Goal: Information Seeking & Learning: Learn about a topic

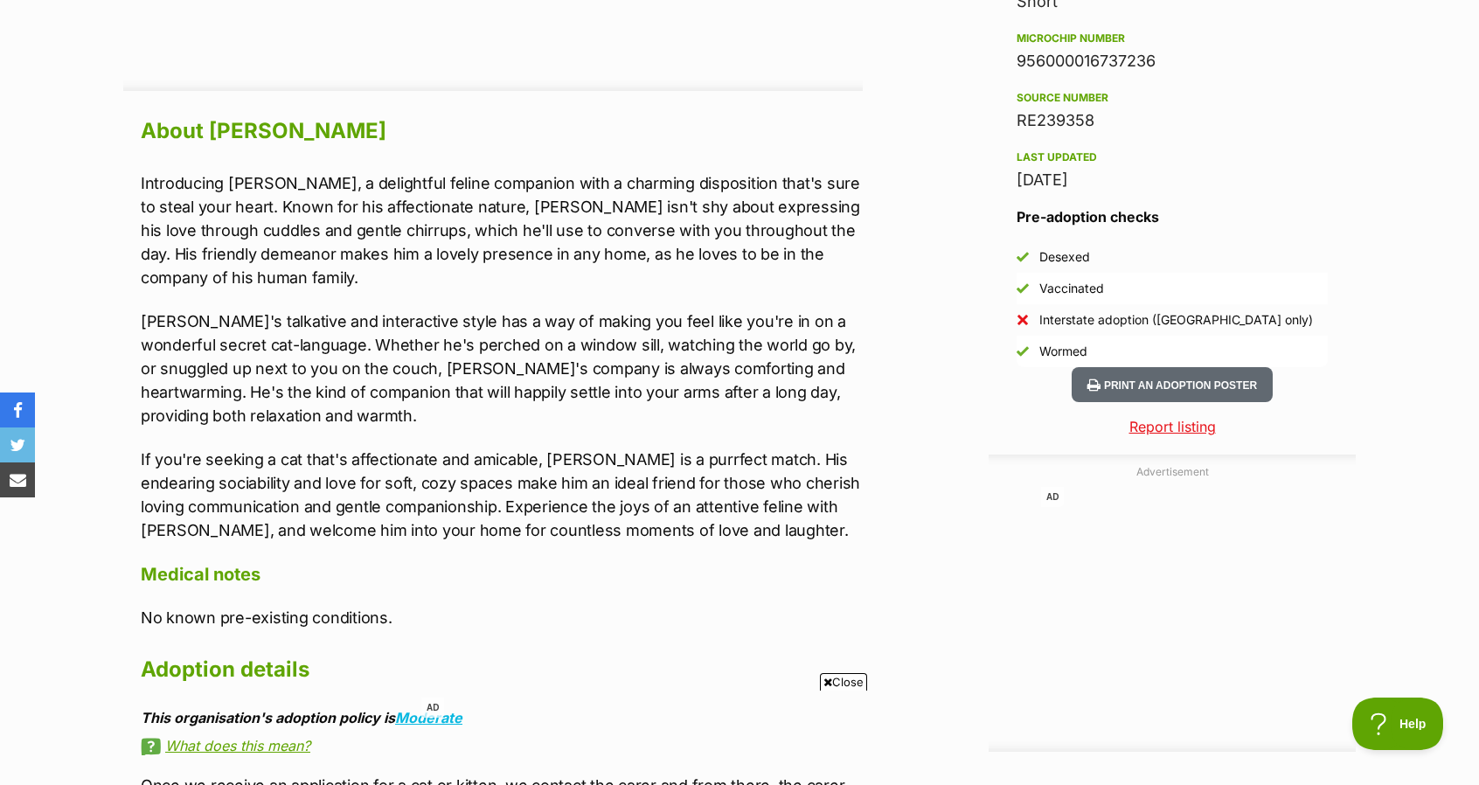
scroll to position [1450, 0]
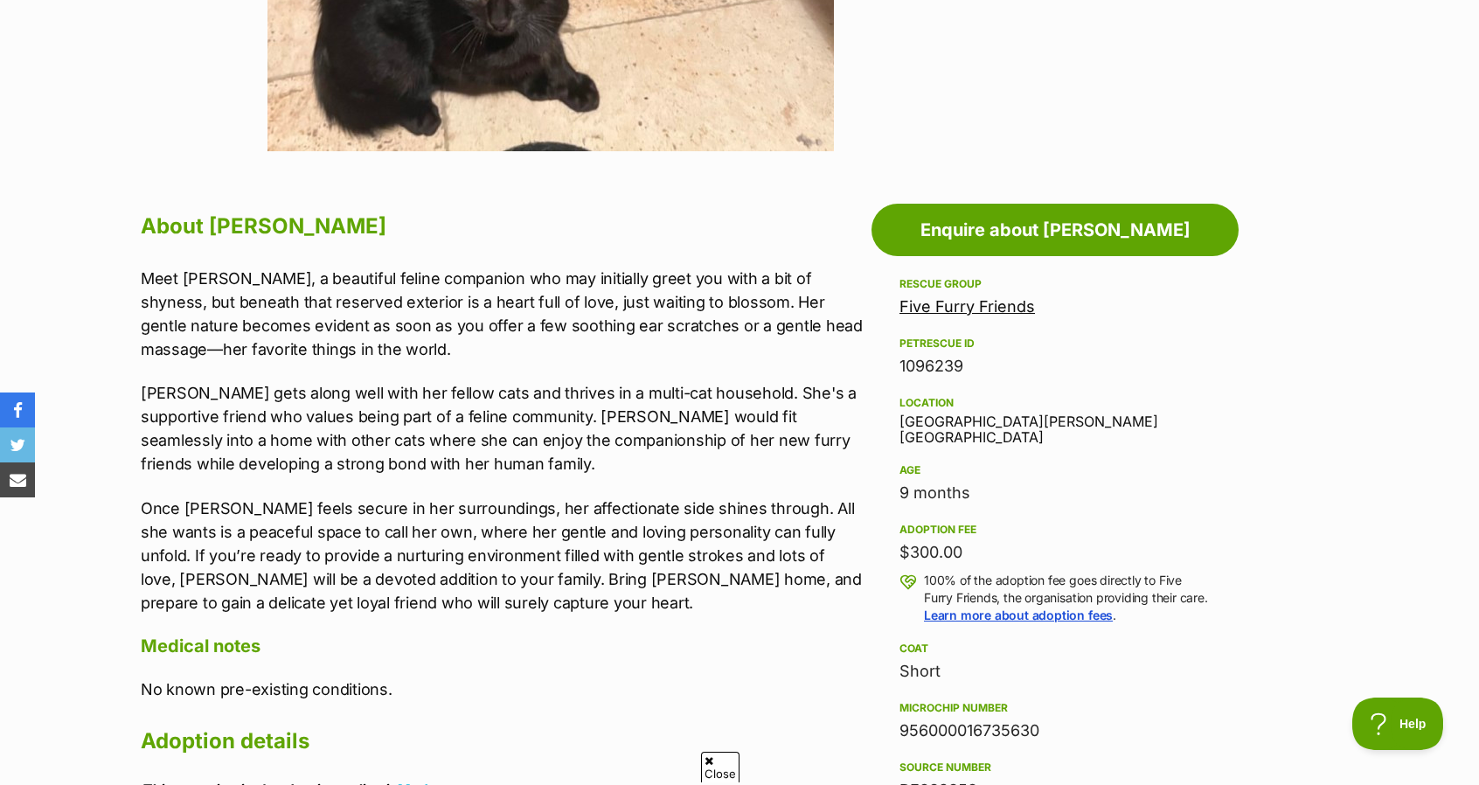
scroll to position [780, 0]
